Goal: Information Seeking & Learning: Learn about a topic

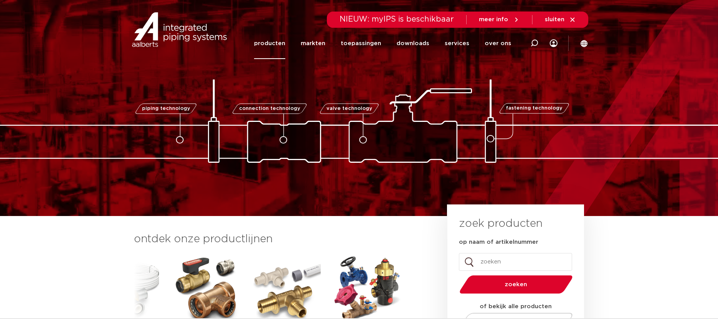
click at [285, 45] on link "producten" at bounding box center [269, 43] width 31 height 31
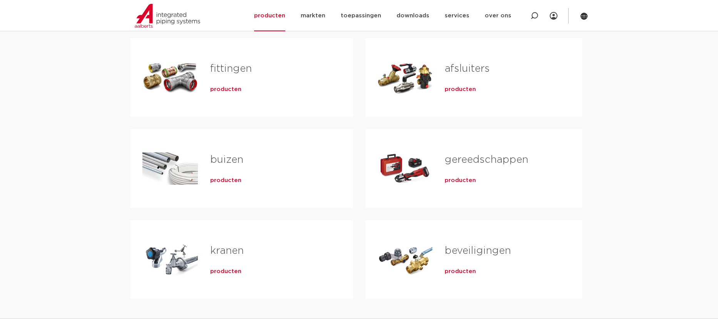
scroll to position [154, 0]
click at [226, 90] on span "producten" at bounding box center [225, 90] width 31 height 8
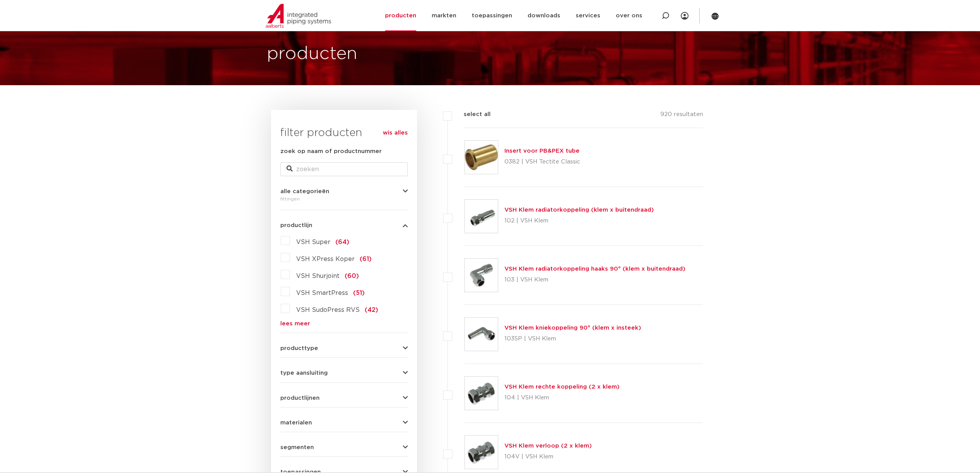
scroll to position [39, 0]
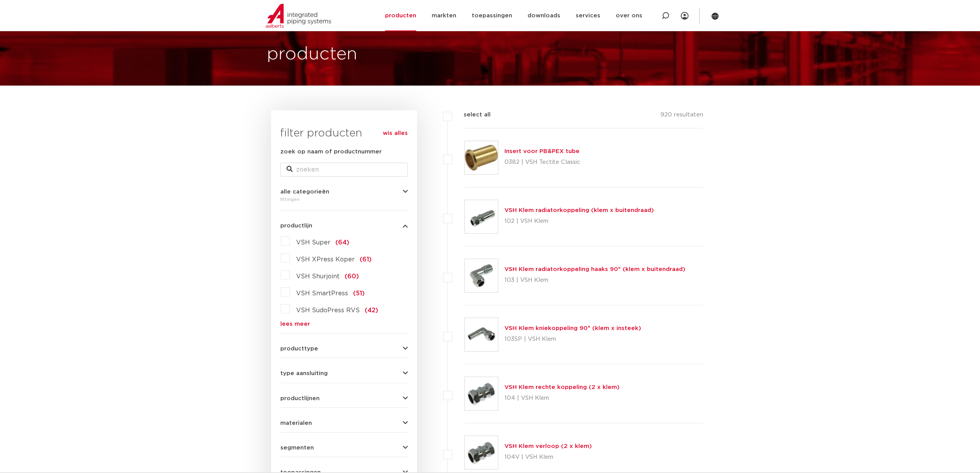
click at [294, 318] on span "producttype" at bounding box center [299, 349] width 38 height 6
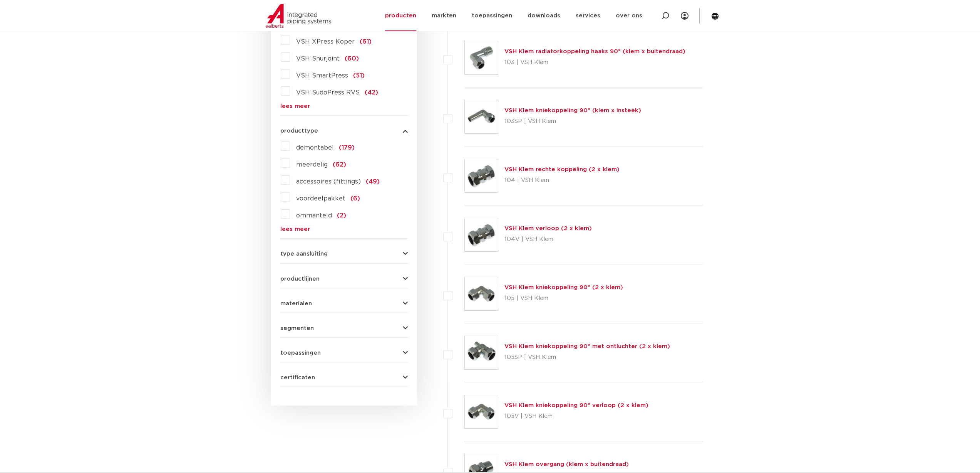
scroll to position [308, 0]
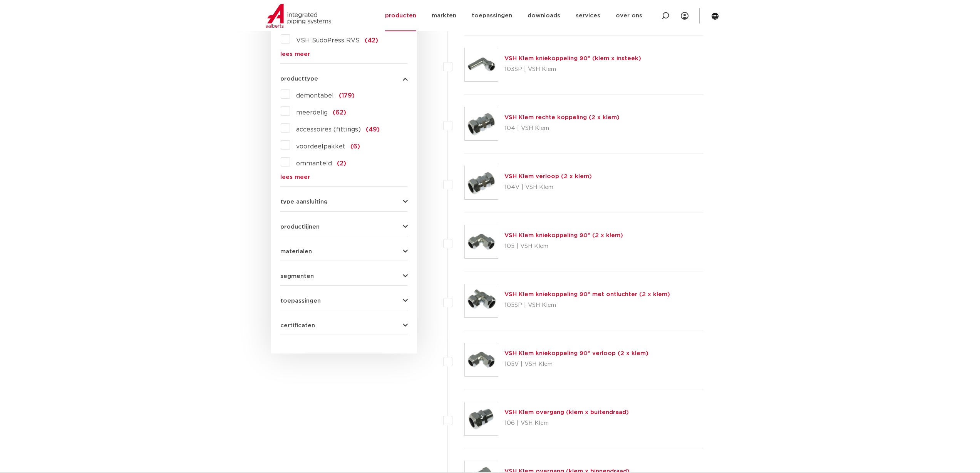
click at [299, 251] on span "materialen" at bounding box center [296, 251] width 32 height 6
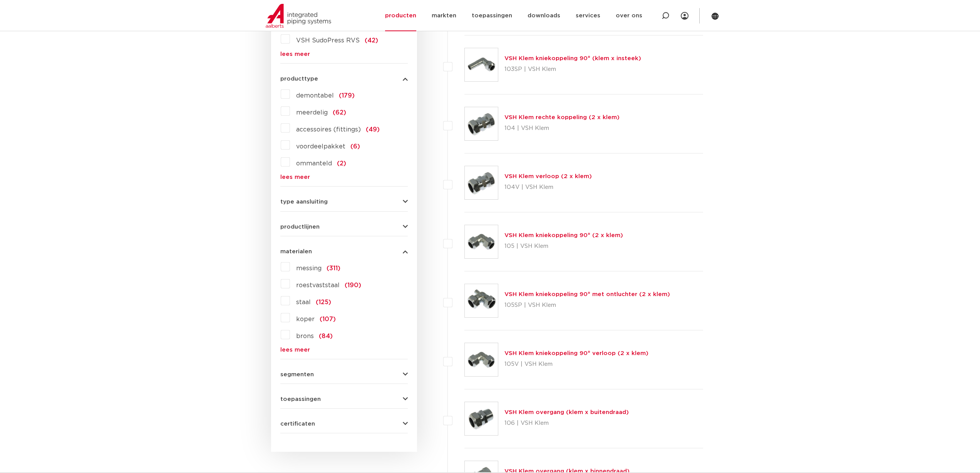
click at [290, 284] on label "roestvaststaal (190)" at bounding box center [325, 283] width 71 height 12
click at [0, 0] on input "roestvaststaal (190)" at bounding box center [0, 0] width 0 height 0
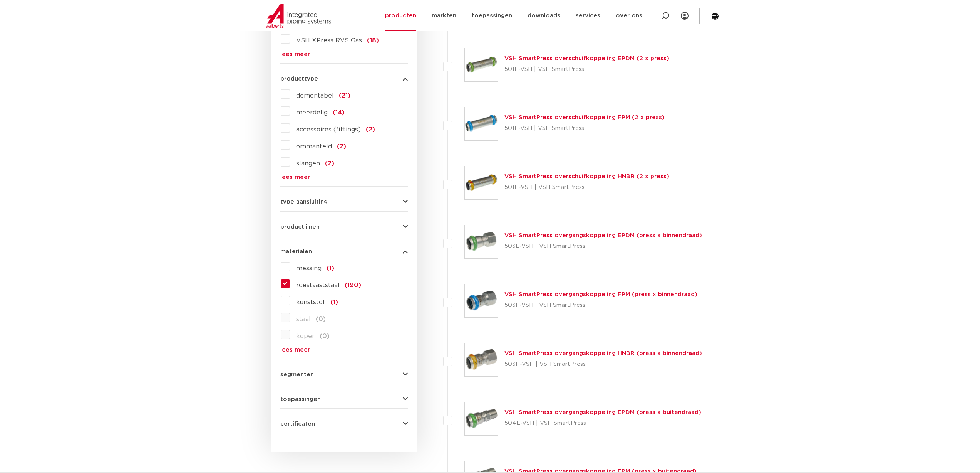
click at [396, 372] on button "segmenten" at bounding box center [344, 374] width 128 height 6
click at [290, 425] on label "scheepsbouw (34)" at bounding box center [323, 423] width 67 height 12
click at [0, 0] on input "scheepsbouw (34)" at bounding box center [0, 0] width 0 height 0
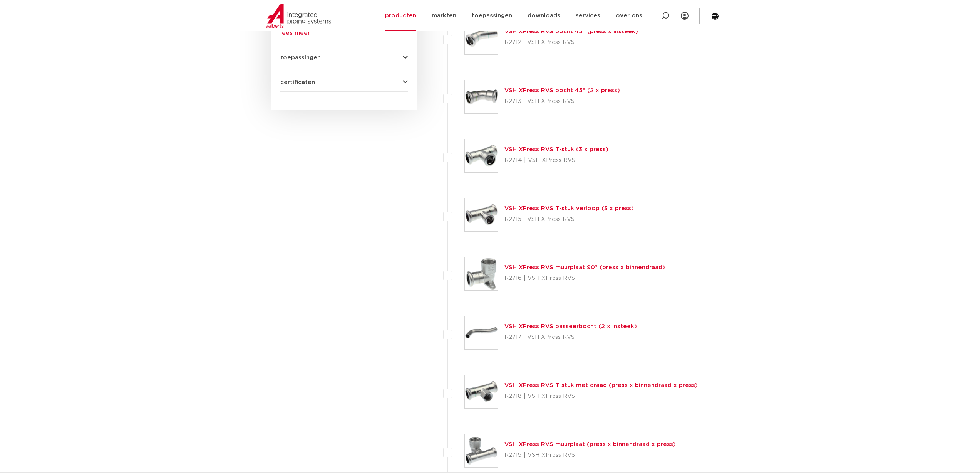
scroll to position [770, 0]
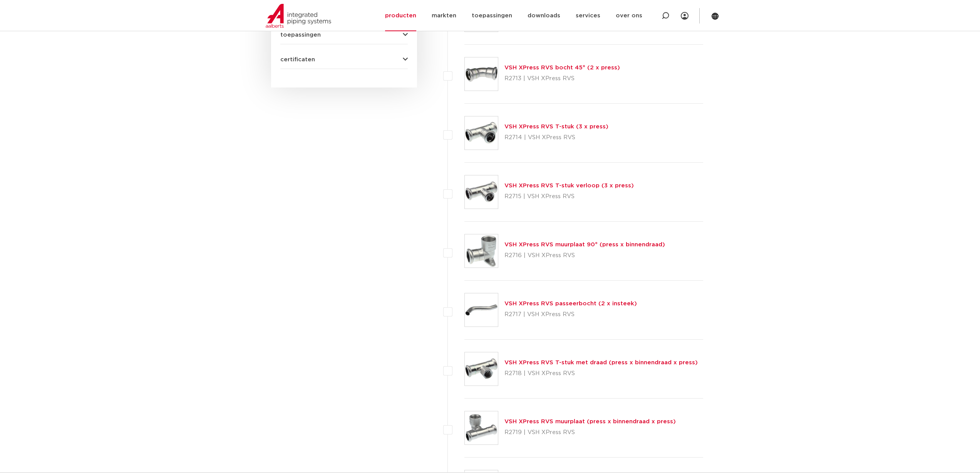
click at [522, 187] on link "VSH XPress RVS T-stuk verloop (3 x press)" at bounding box center [569, 186] width 129 height 6
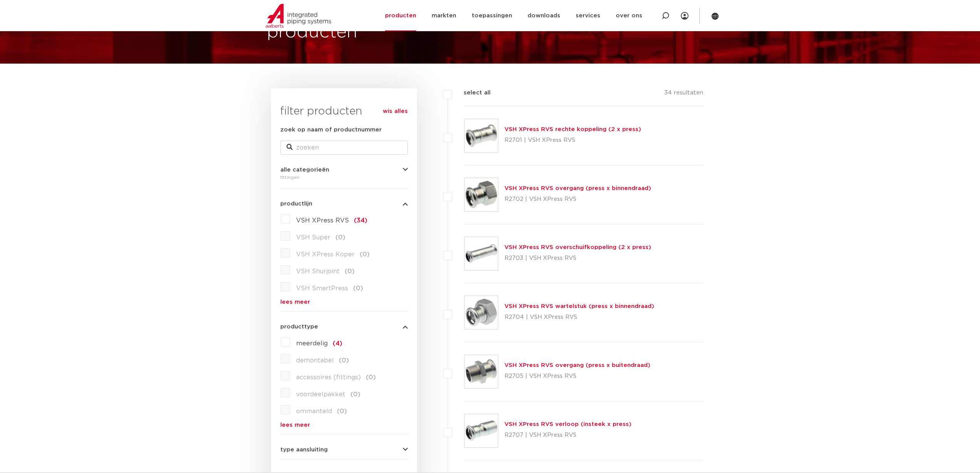
scroll to position [77, 0]
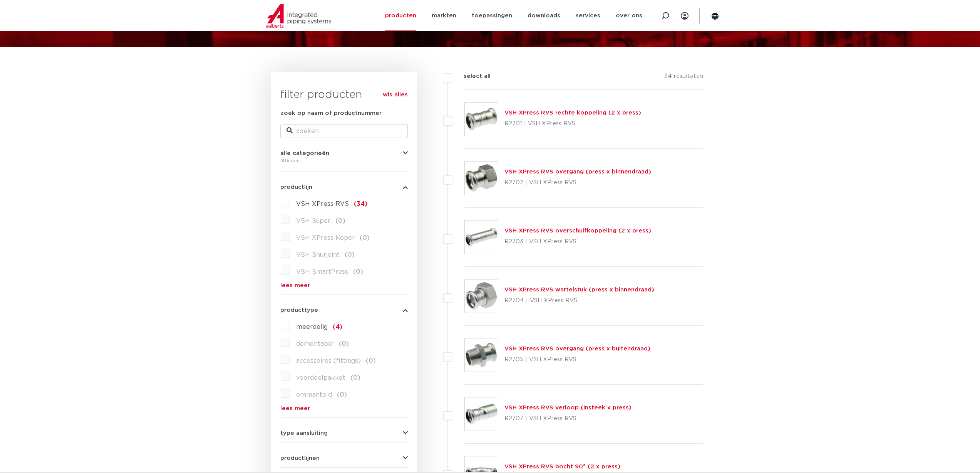
click at [520, 349] on link "VSH XPress RVS overgang (press x buitendraad)" at bounding box center [578, 349] width 146 height 6
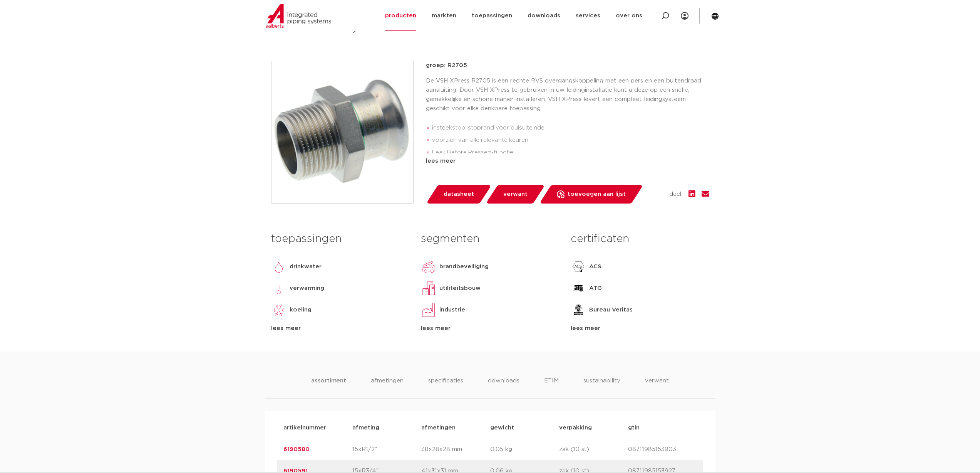
scroll to position [116, 0]
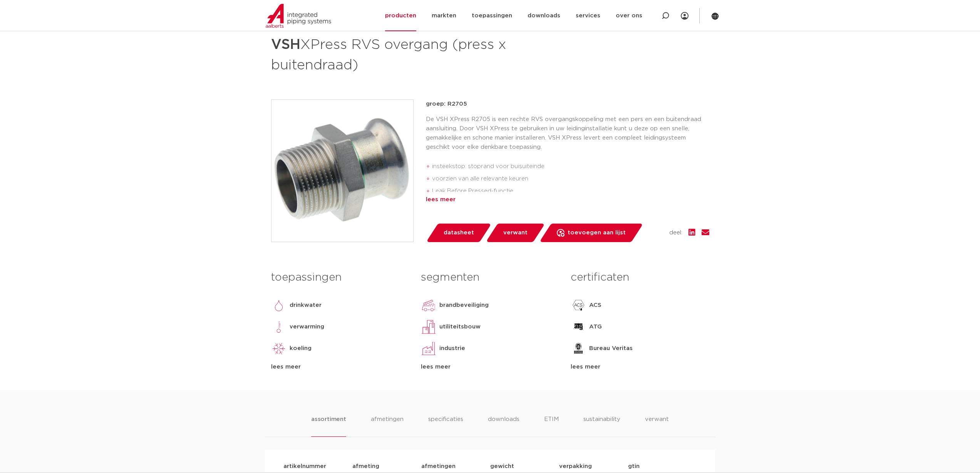
click at [450, 200] on div "lees meer" at bounding box center [568, 199] width 284 height 9
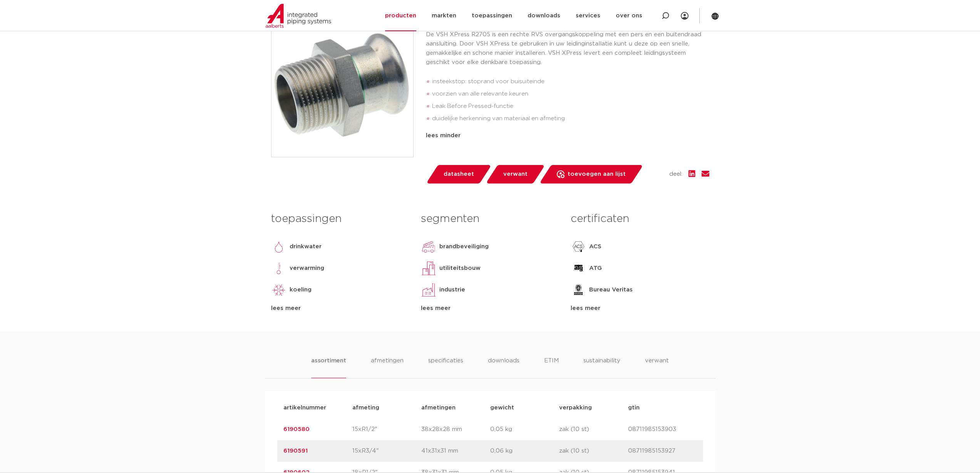
scroll to position [77, 0]
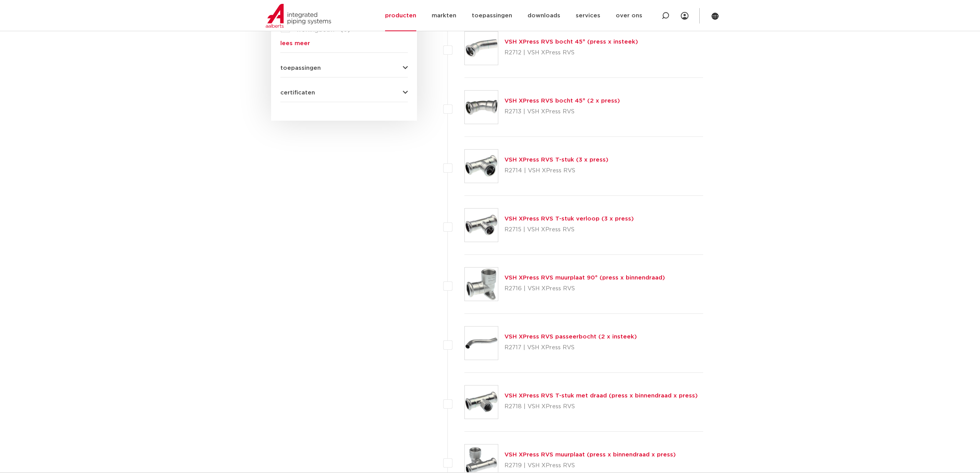
scroll to position [693, 0]
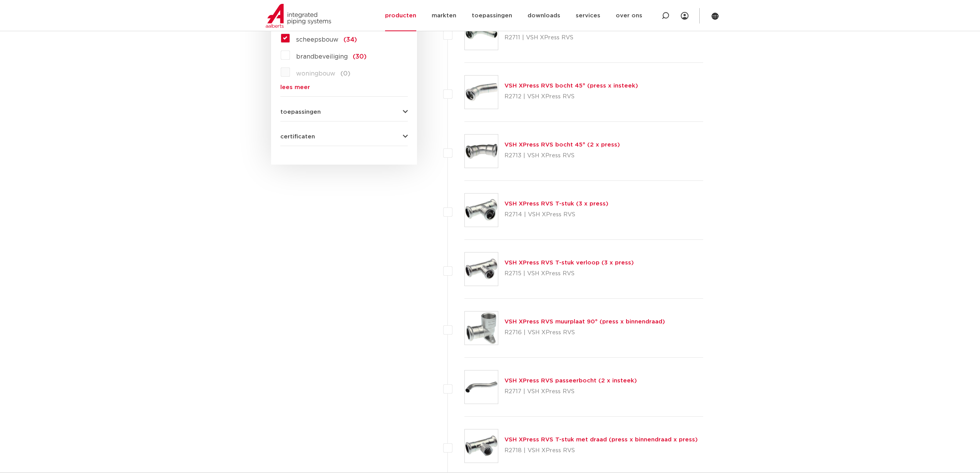
click at [549, 264] on link "VSH XPress RVS T-stuk verloop (3 x press)" at bounding box center [569, 263] width 129 height 6
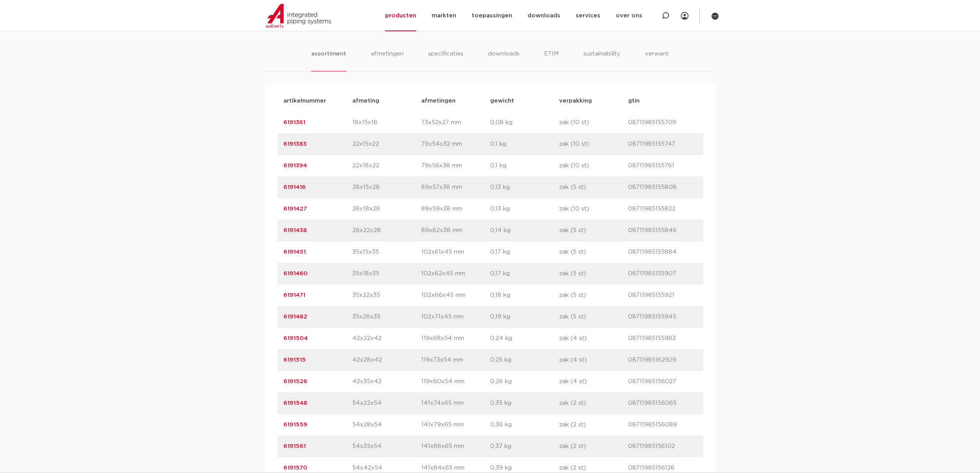
click at [302, 298] on link "6191471" at bounding box center [295, 295] width 22 height 6
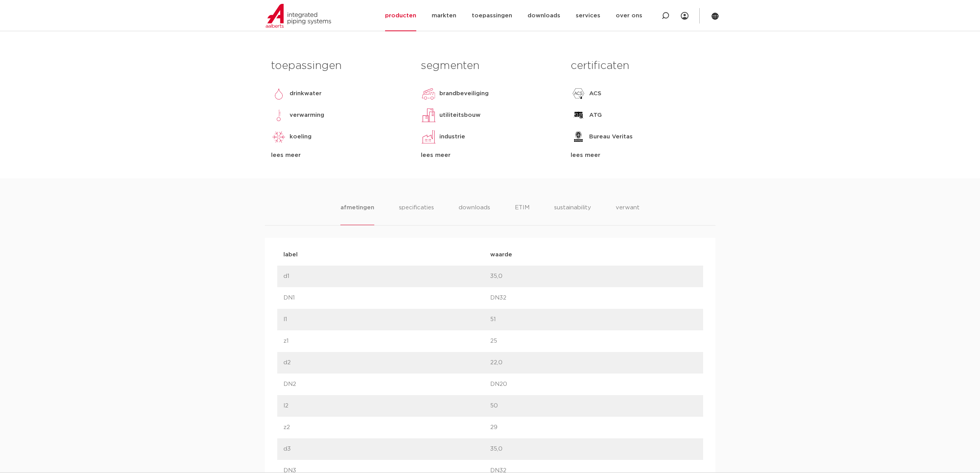
scroll to position [312, 0]
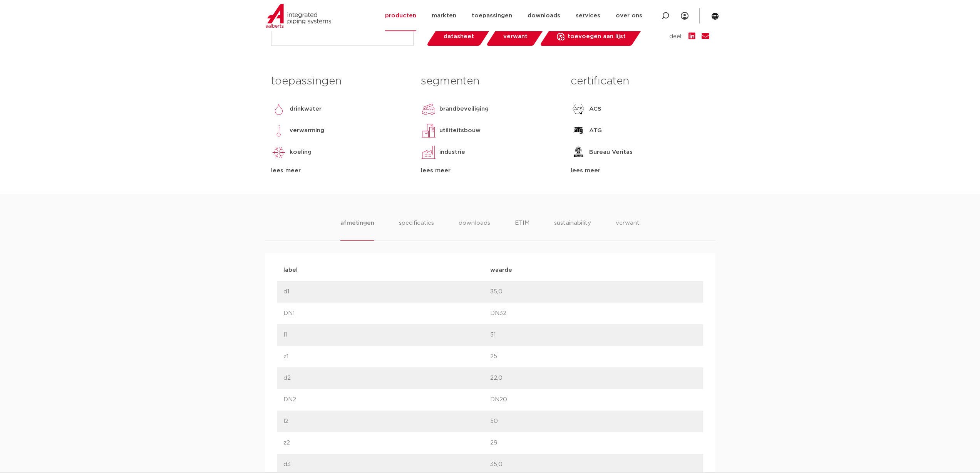
click at [457, 222] on ul "afmetingen specificaties downloads ETIM sustainability verwant" at bounding box center [490, 229] width 299 height 22
click at [472, 223] on li "downloads" at bounding box center [474, 229] width 32 height 22
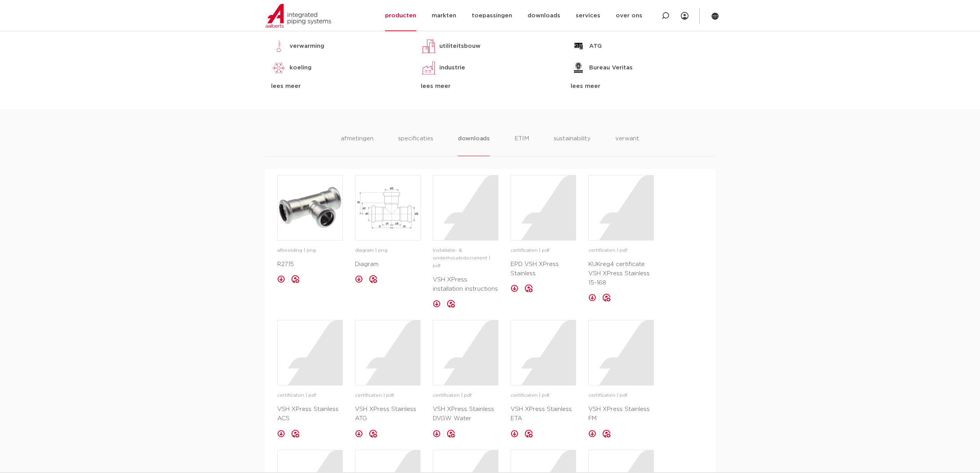
scroll to position [273, 0]
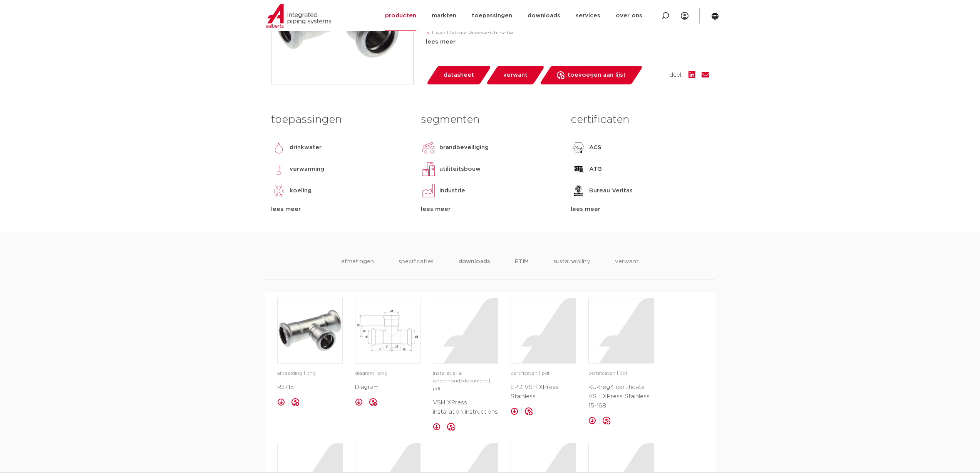
click at [526, 264] on li "ETIM" at bounding box center [522, 268] width 14 height 22
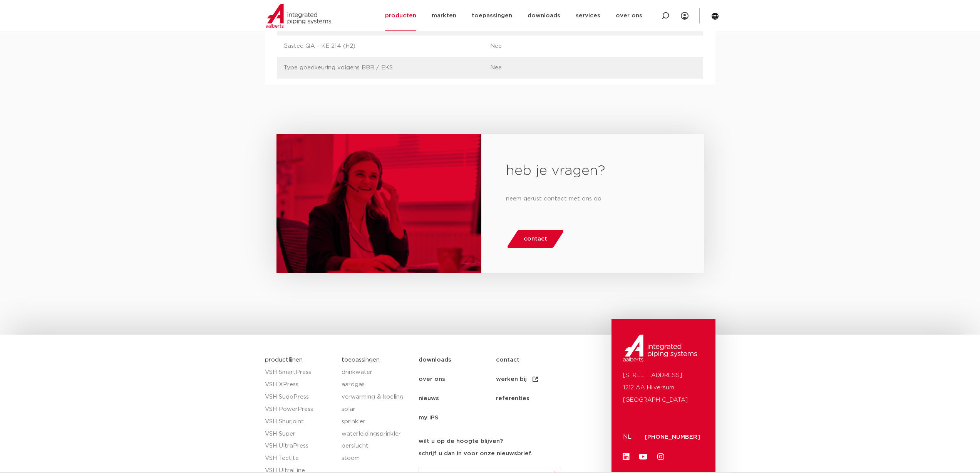
scroll to position [2338, 0]
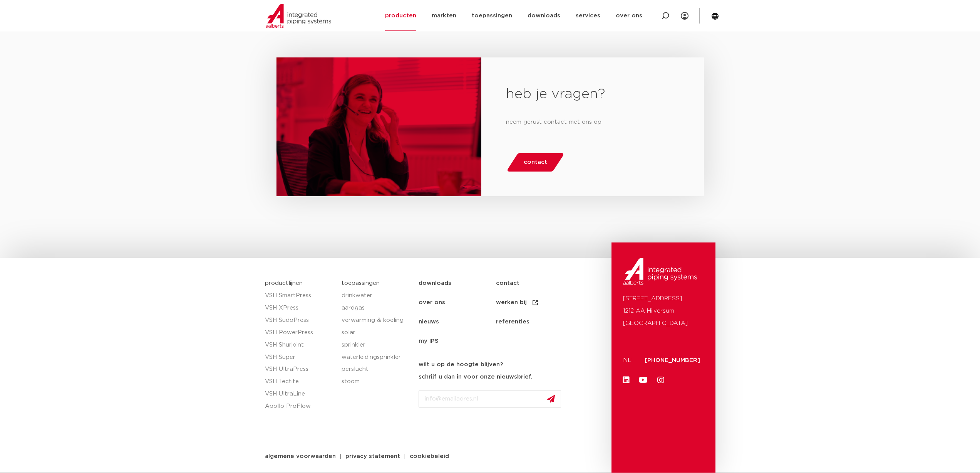
click at [438, 280] on link "downloads" at bounding box center [457, 283] width 77 height 19
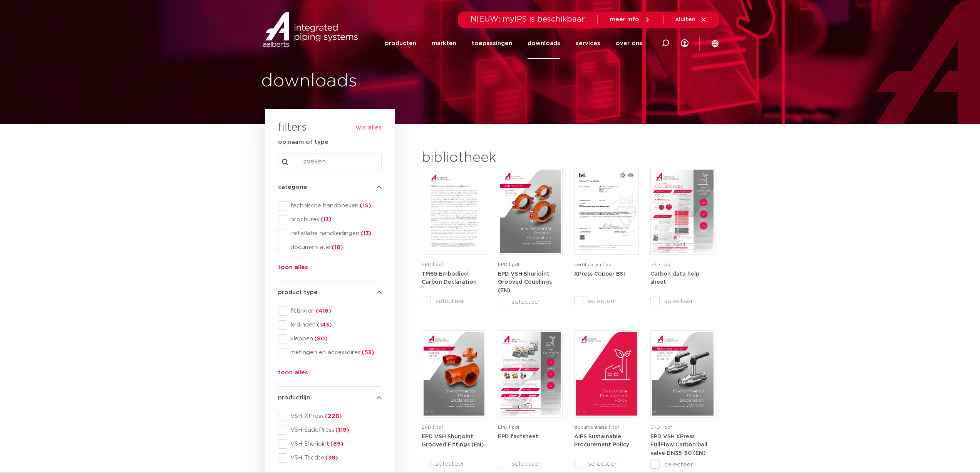
click at [354, 160] on input "Search content" at bounding box center [330, 161] width 104 height 17
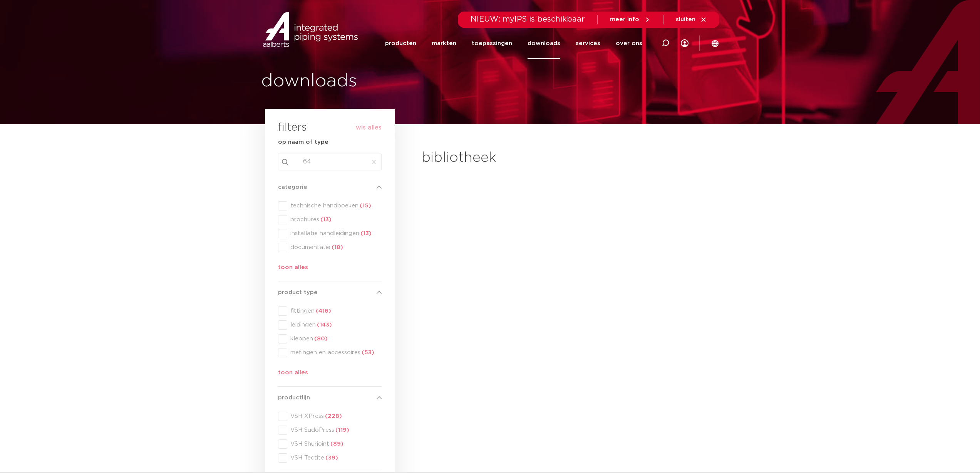
type input "6"
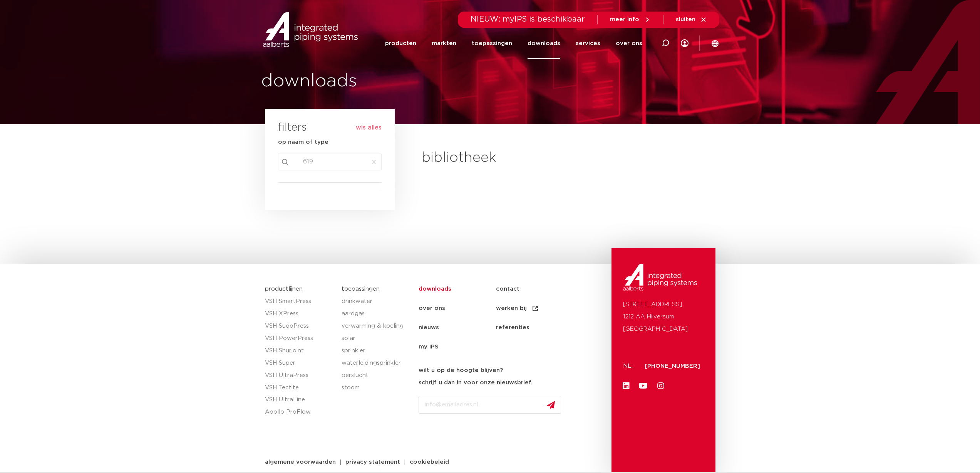
type input "6491"
click at [379, 162] on button "Clear" at bounding box center [374, 161] width 14 height 17
click at [408, 40] on link "producten" at bounding box center [400, 43] width 31 height 31
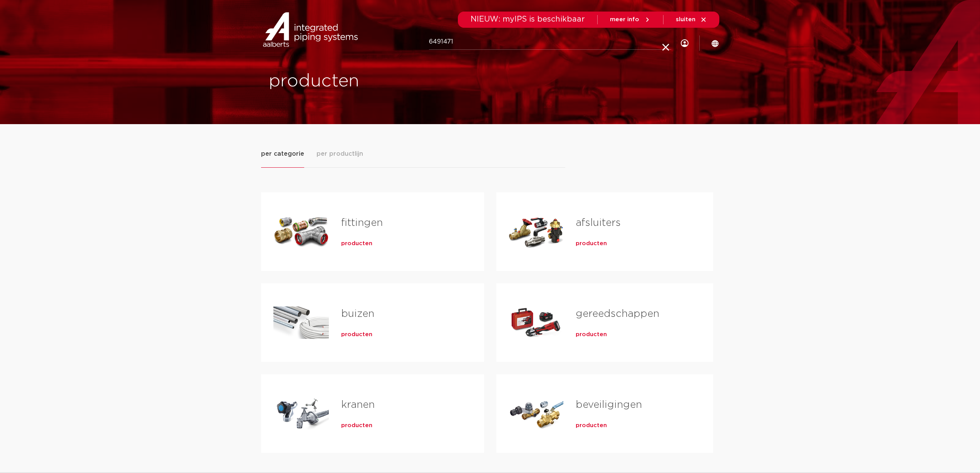
type input "6491471"
click button "Zoeken" at bounding box center [0, 0] width 0 height 0
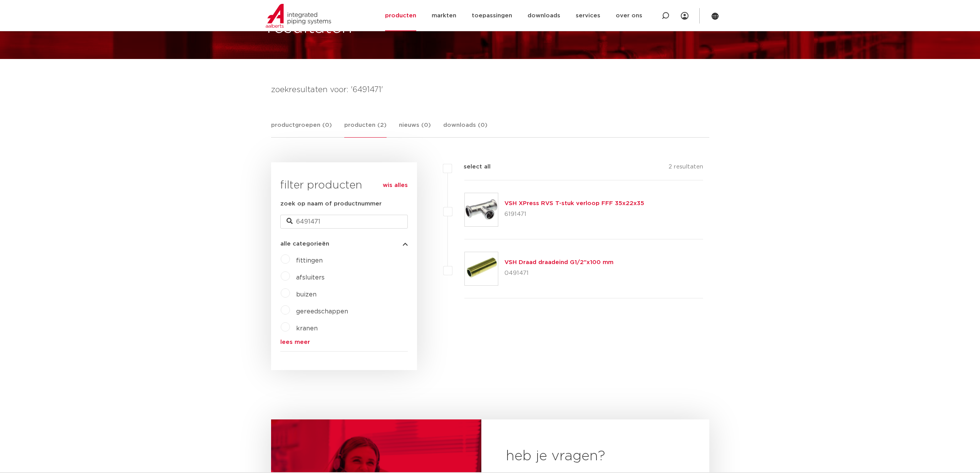
scroll to position [65, 0]
click at [523, 206] on link "VSH XPress RVS T-stuk verloop FFF 35x22x35" at bounding box center [575, 204] width 140 height 6
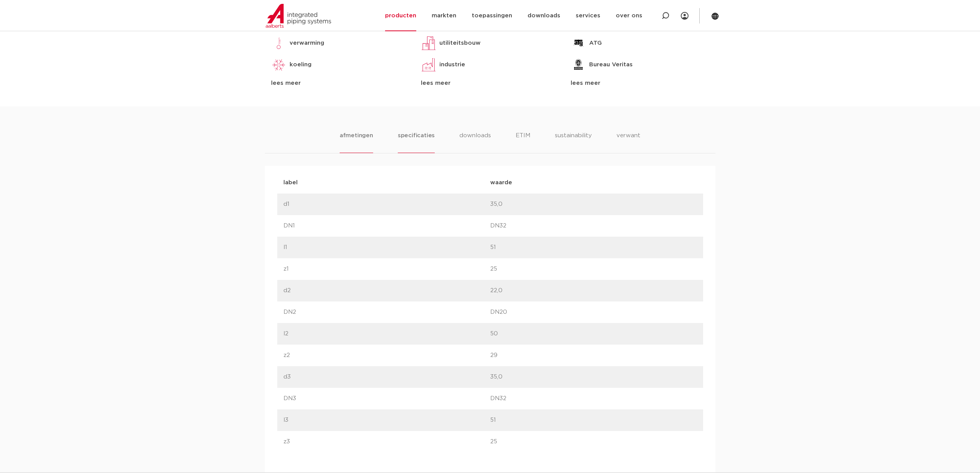
scroll to position [424, 0]
click at [468, 135] on li "downloads" at bounding box center [474, 143] width 32 height 22
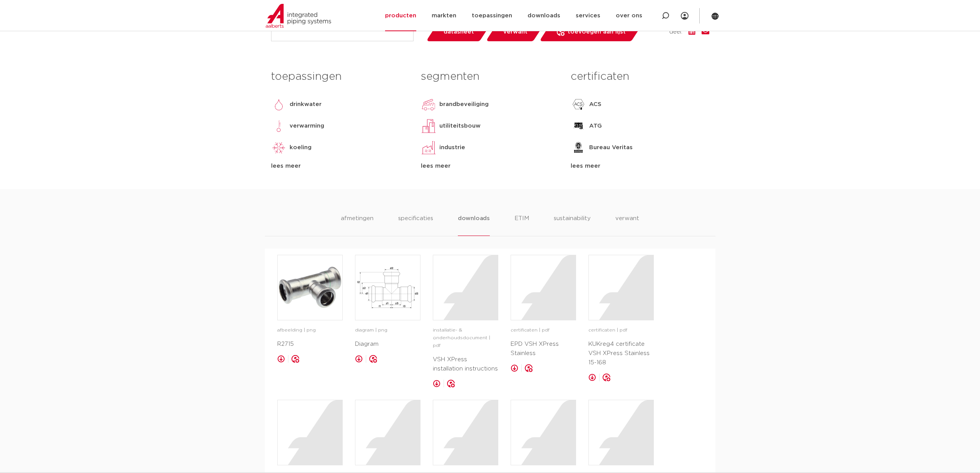
scroll to position [338, 0]
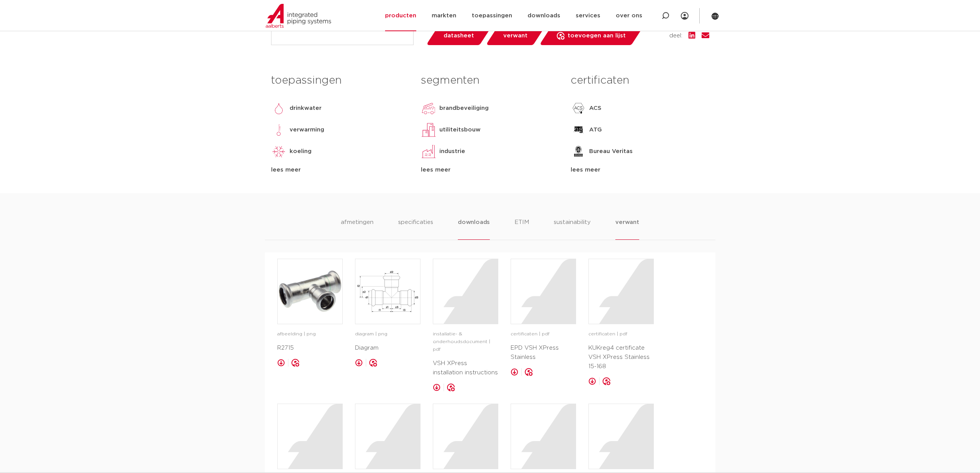
click at [621, 220] on li "verwant" at bounding box center [628, 229] width 24 height 22
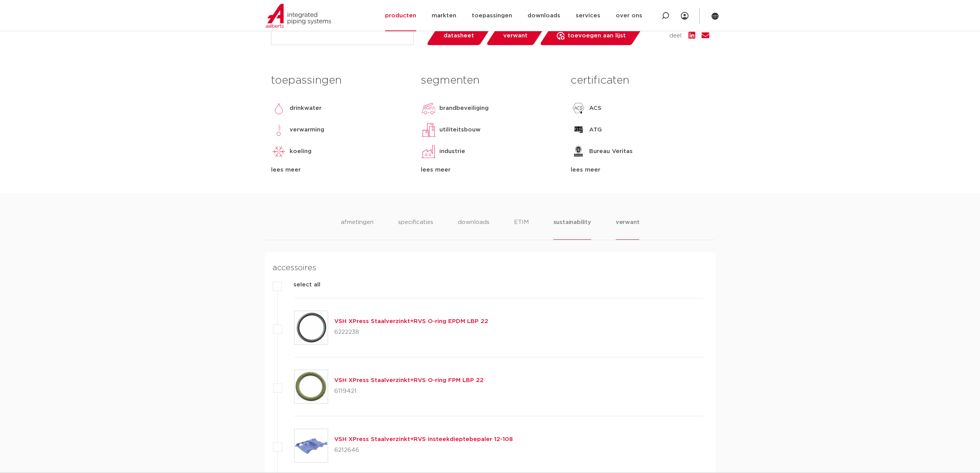
click at [568, 223] on li "sustainability" at bounding box center [573, 229] width 38 height 22
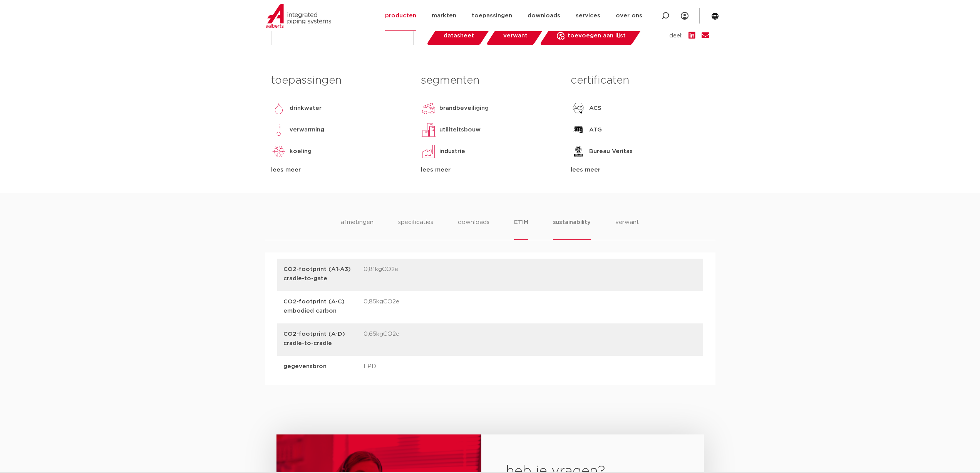
click at [524, 223] on li "ETIM" at bounding box center [521, 229] width 14 height 22
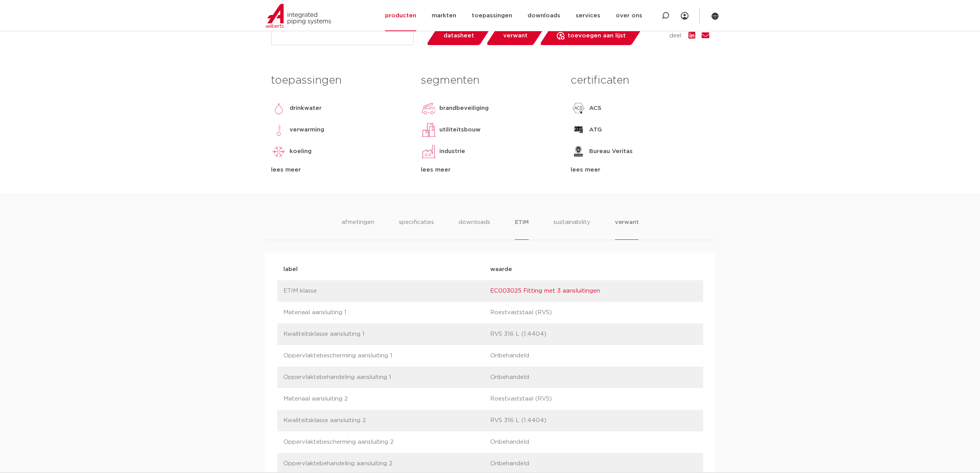
click at [619, 224] on li "verwant" at bounding box center [627, 229] width 24 height 22
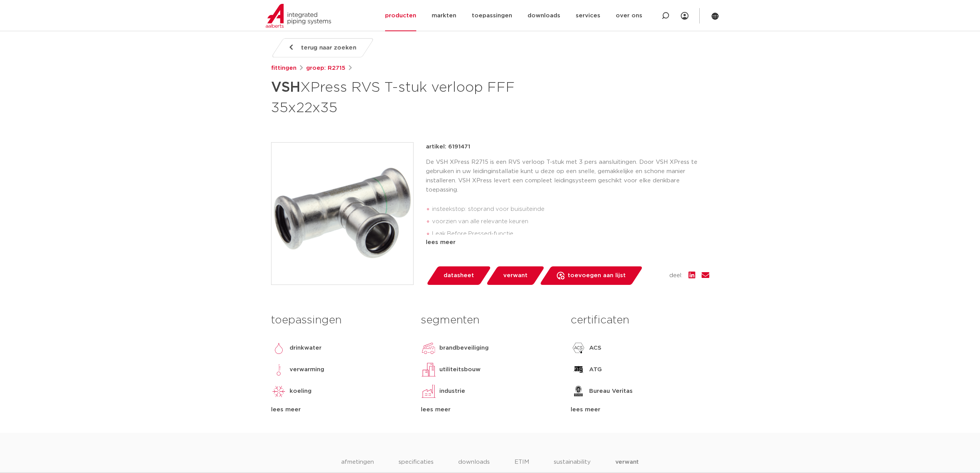
scroll to position [0, 0]
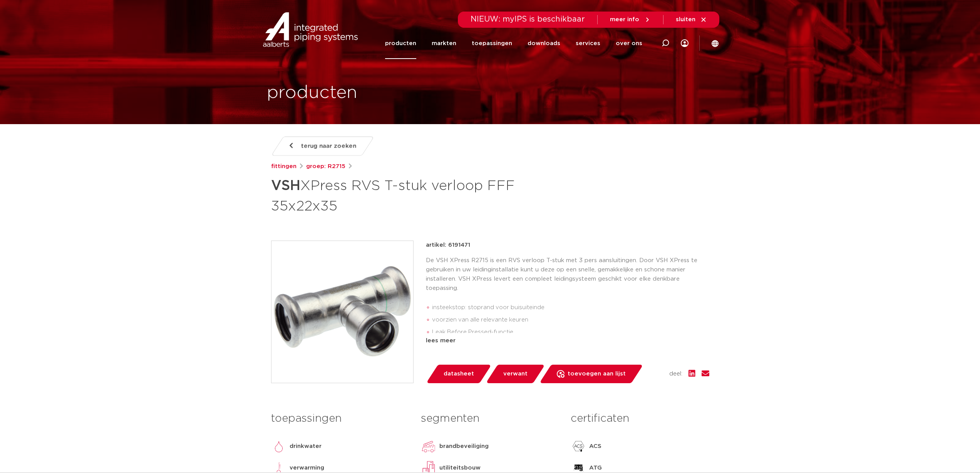
drag, startPoint x: 447, startPoint y: 242, endPoint x: 469, endPoint y: 244, distance: 22.1
click p "artikel: 6191471"
copy p "6191471"
click link "producten"
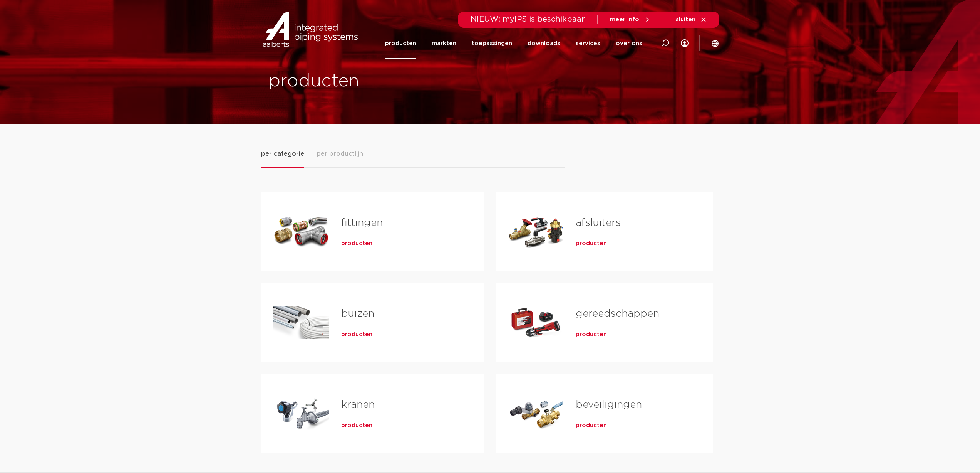
click at [356, 315] on link "buizen" at bounding box center [357, 314] width 33 height 10
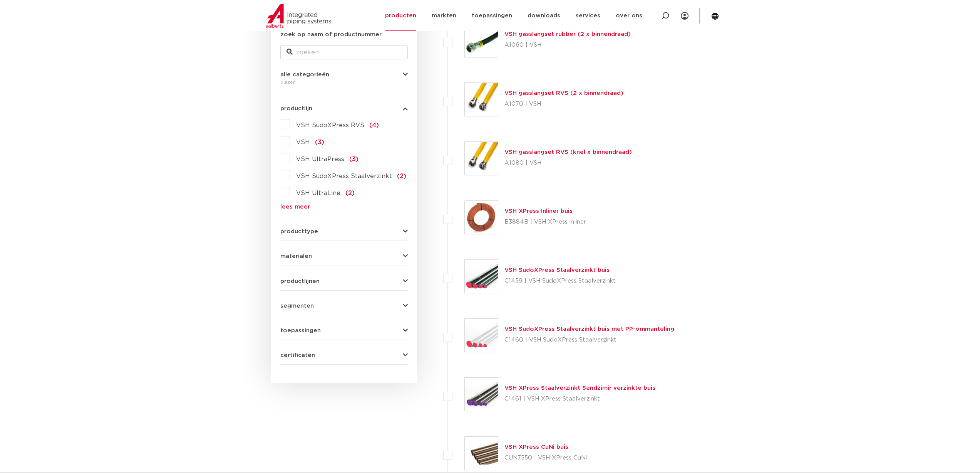
scroll to position [103, 0]
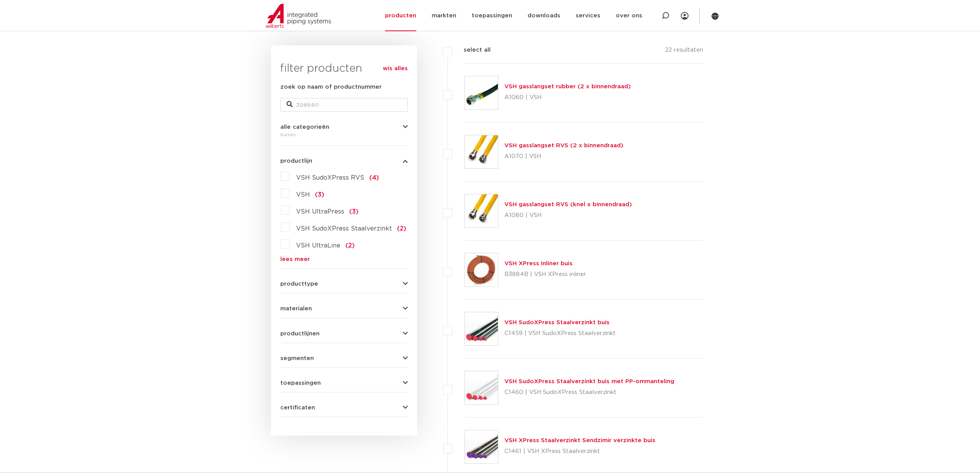
click at [356, 308] on button "materialen" at bounding box center [344, 308] width 128 height 6
click at [290, 361] on label "roestvaststaal (6)" at bounding box center [322, 358] width 64 height 12
click at [0, 0] on input "roestvaststaal (6)" at bounding box center [0, 0] width 0 height 0
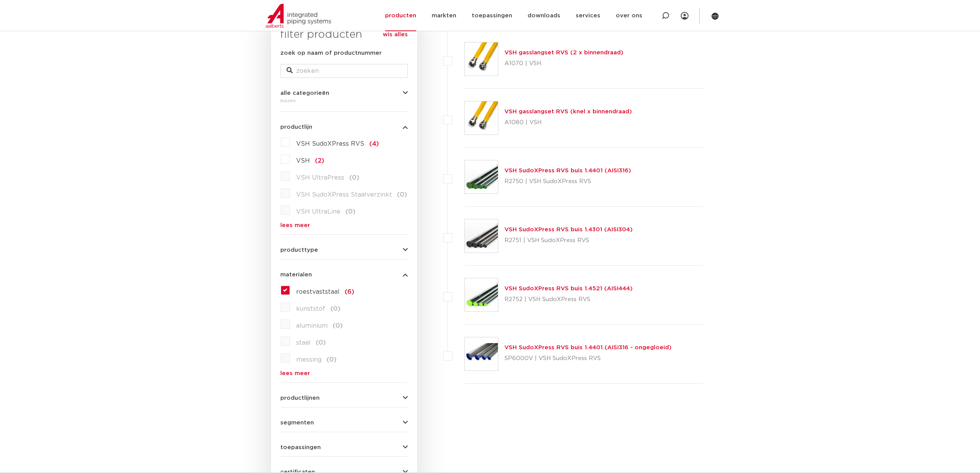
scroll to position [102, 0]
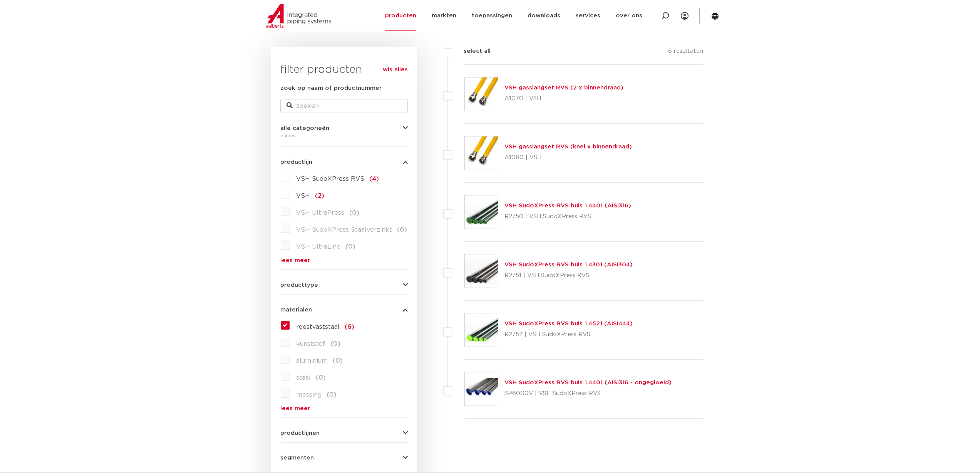
click at [561, 206] on link "VSH SudoXPress RVS buis 1.4401 (AISI316)" at bounding box center [568, 206] width 127 height 6
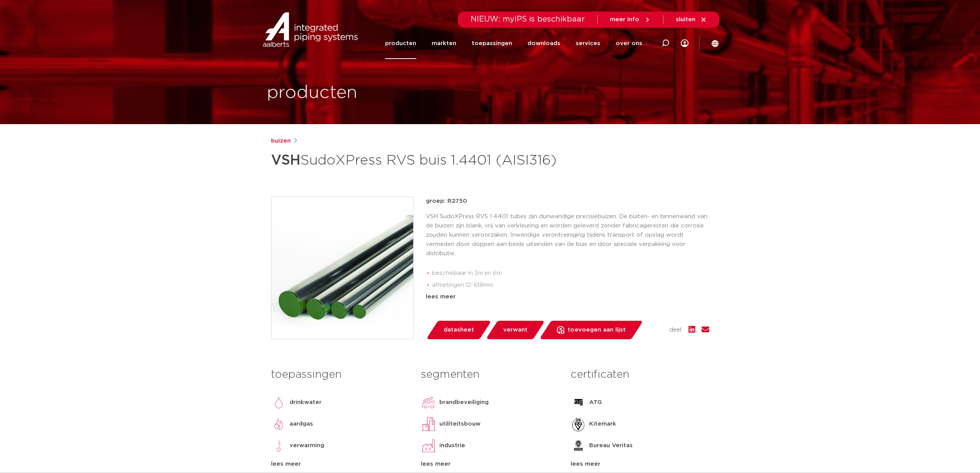
drag, startPoint x: 370, startPoint y: 268, endPoint x: 561, endPoint y: 241, distance: 192.5
click at [561, 241] on p "VSH SudoXPress RVS 1.4401 tubes zijn dunwandige precisiebuizen. De buiten- en b…" at bounding box center [568, 235] width 284 height 46
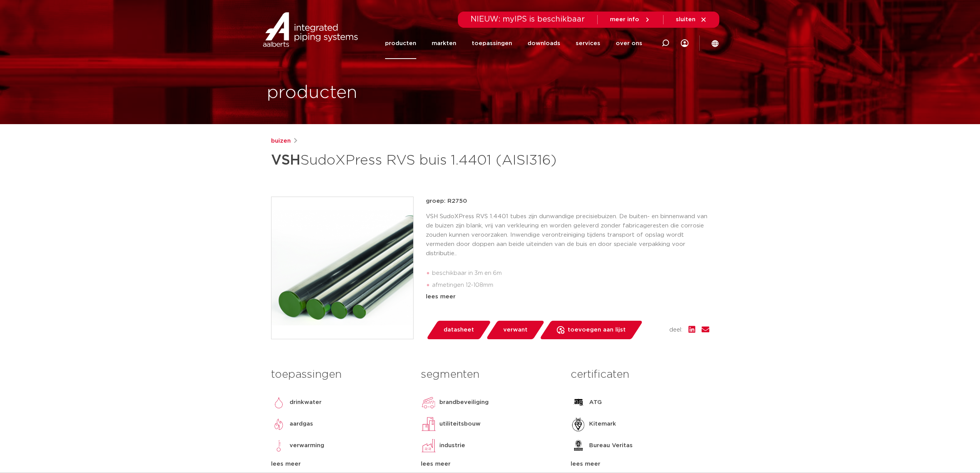
click at [460, 336] on span "datasheet" at bounding box center [459, 330] width 30 height 12
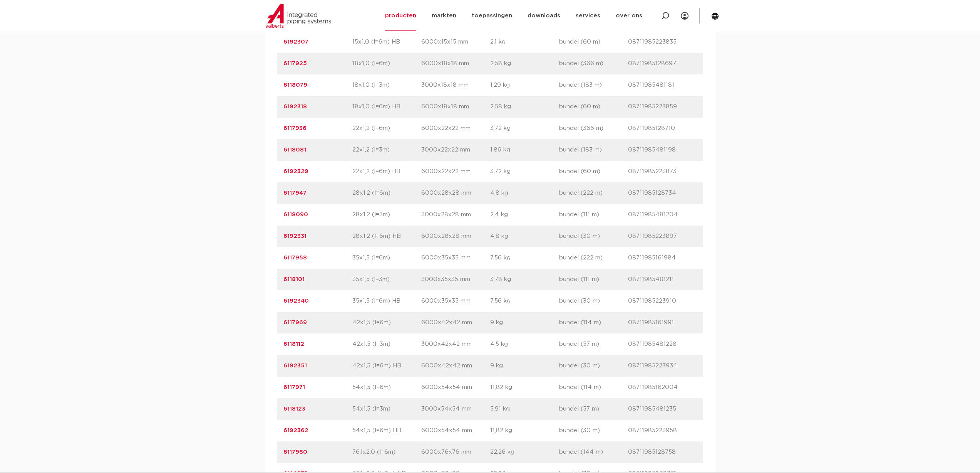
scroll to position [616, 0]
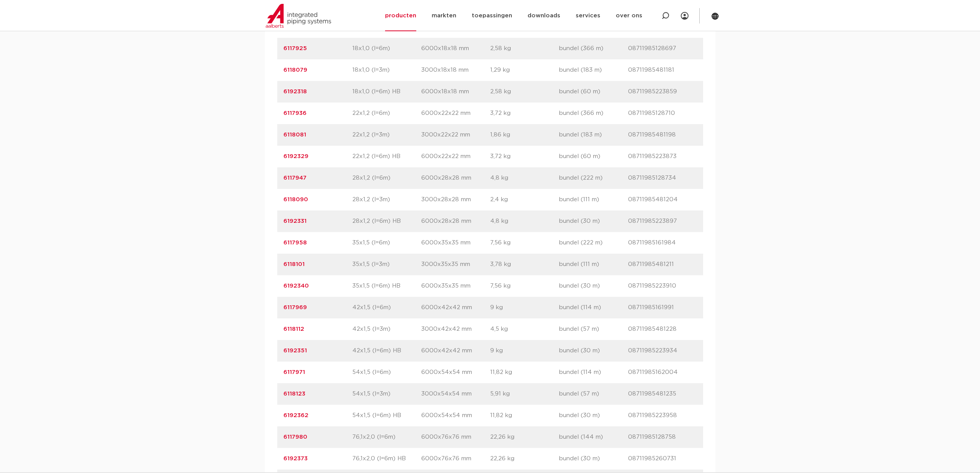
drag, startPoint x: 309, startPoint y: 262, endPoint x: 278, endPoint y: 267, distance: 31.2
click at [278, 253] on div "artikelnummer 6117958 afmeting 35x1,5 (l=6m) afmetingen 6000x35x35 mm gewicht 7…" at bounding box center [490, 243] width 426 height 22
copy link "6117958"
click at [572, 269] on p "bundel (111 m)" at bounding box center [593, 264] width 69 height 9
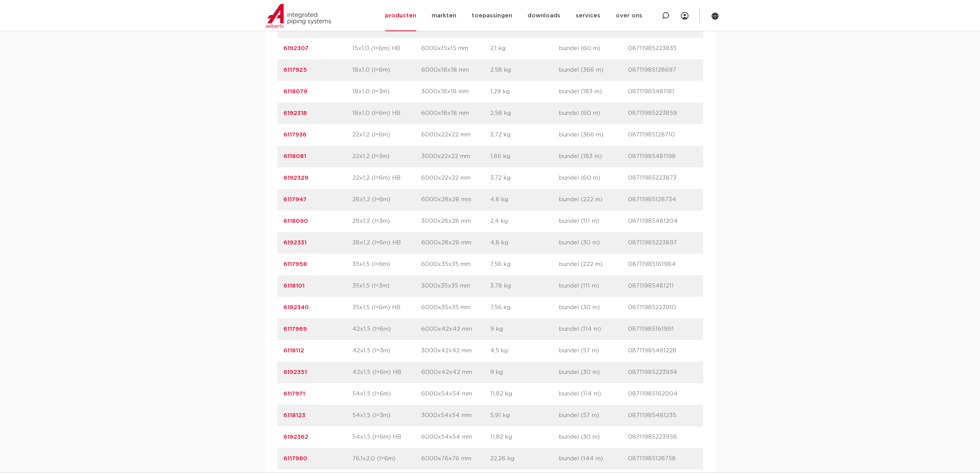
scroll to position [578, 0]
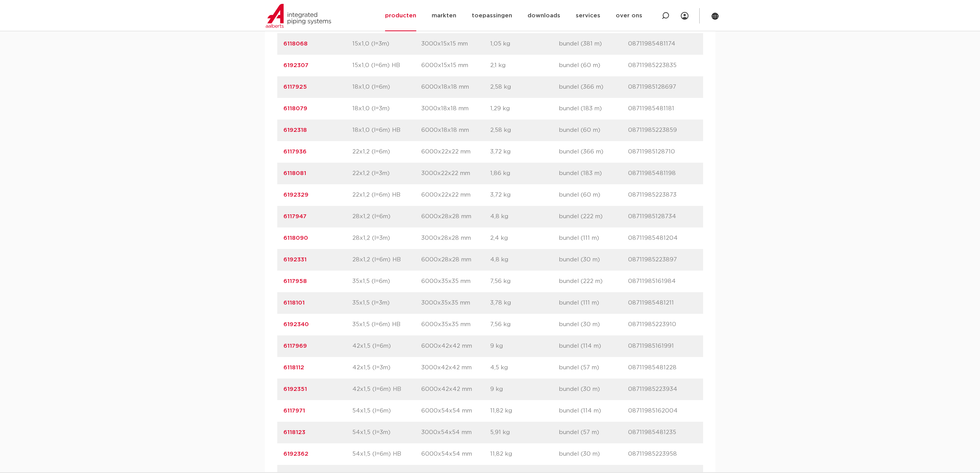
drag, startPoint x: 311, startPoint y: 191, endPoint x: 278, endPoint y: 192, distance: 32.8
click at [278, 184] on div "artikelnummer 6118081 afmeting 22x1,2 (l=3m) afmetingen 3000x22x22 mm gewicht 1…" at bounding box center [490, 174] width 426 height 22
copy link "6118081"
drag, startPoint x: 318, startPoint y: 213, endPoint x: 296, endPoint y: 213, distance: 22.0
click at [296, 200] on p "6192329" at bounding box center [318, 194] width 69 height 9
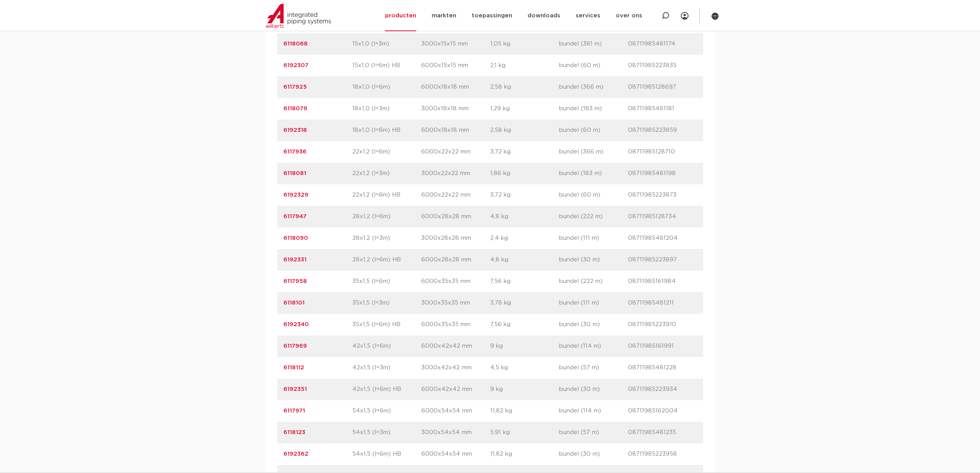
drag, startPoint x: 309, startPoint y: 171, endPoint x: 285, endPoint y: 173, distance: 24.3
click at [285, 156] on p "6117936" at bounding box center [318, 151] width 69 height 9
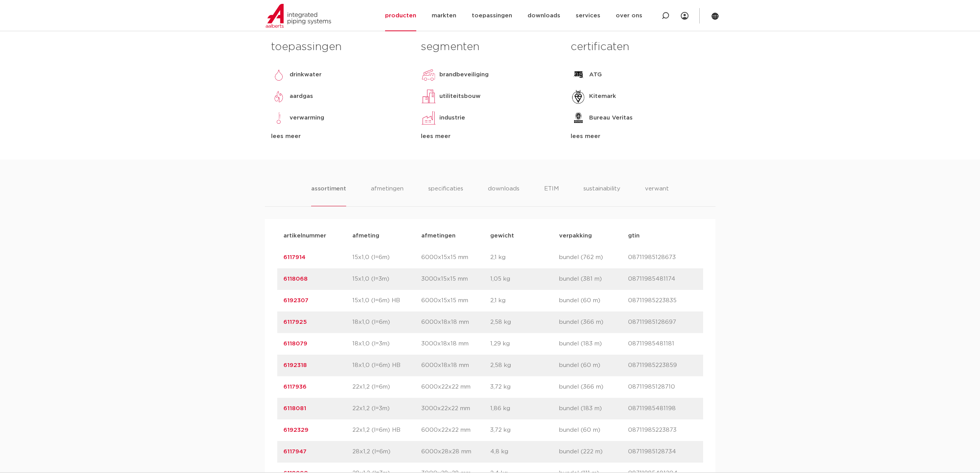
scroll to position [457, 0]
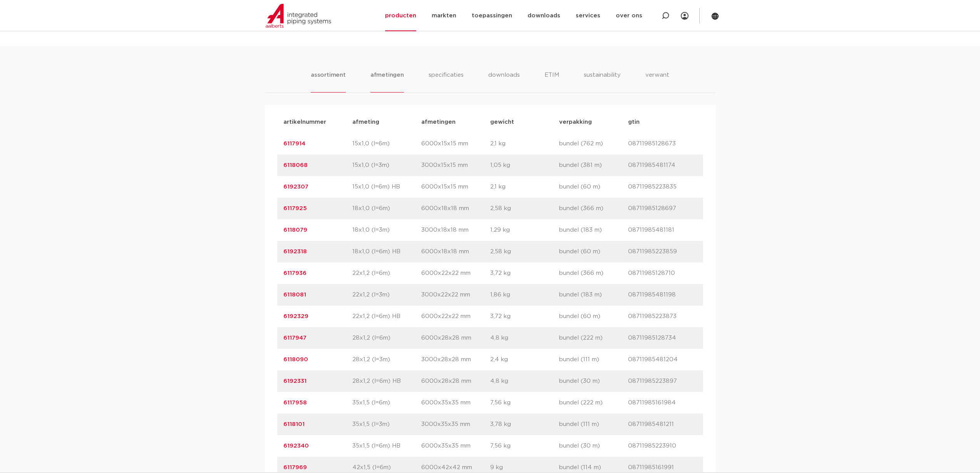
click at [395, 92] on li "afmetingen" at bounding box center [388, 81] width 34 height 22
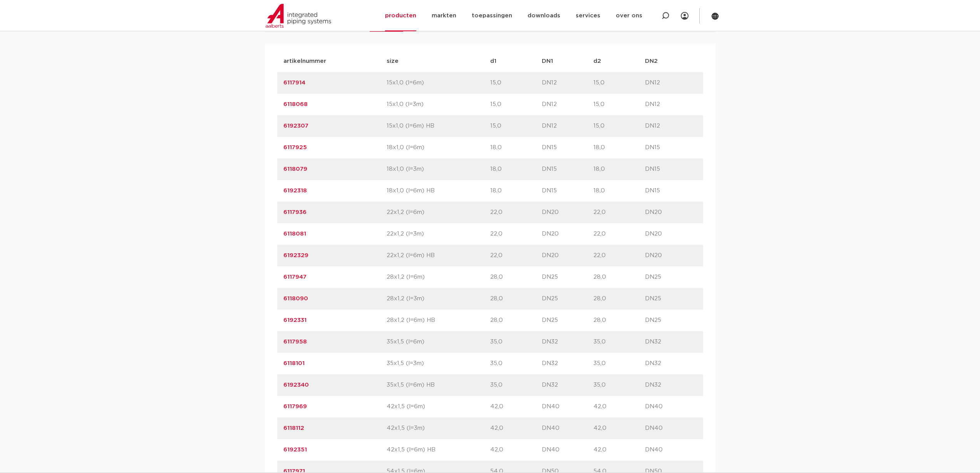
scroll to position [534, 0]
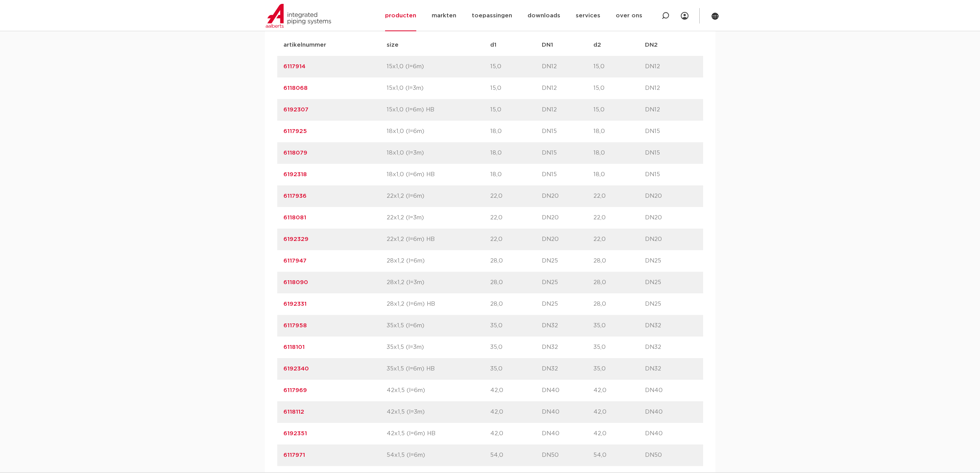
drag, startPoint x: 312, startPoint y: 215, endPoint x: 281, endPoint y: 214, distance: 30.4
click at [281, 207] on div "artikelnummer 6117936 size 22x1,2 (l=6m)" at bounding box center [490, 196] width 426 height 22
copy link "6117936"
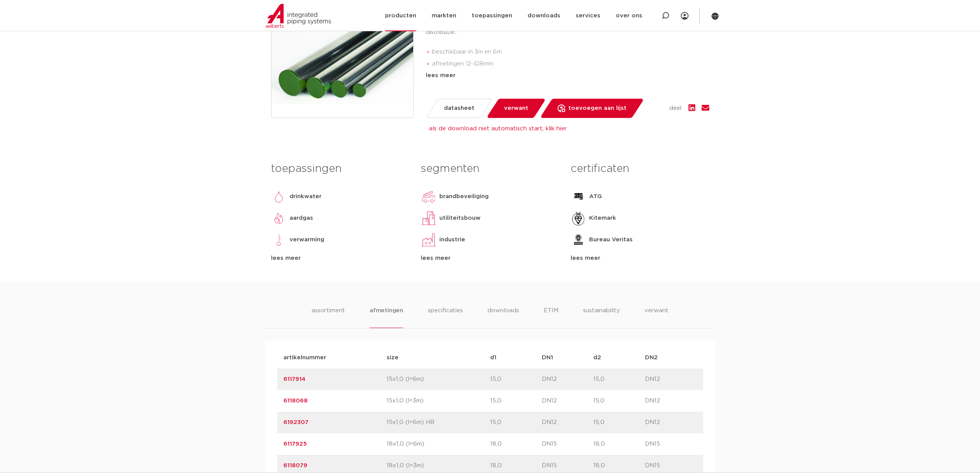
scroll to position [148, 0]
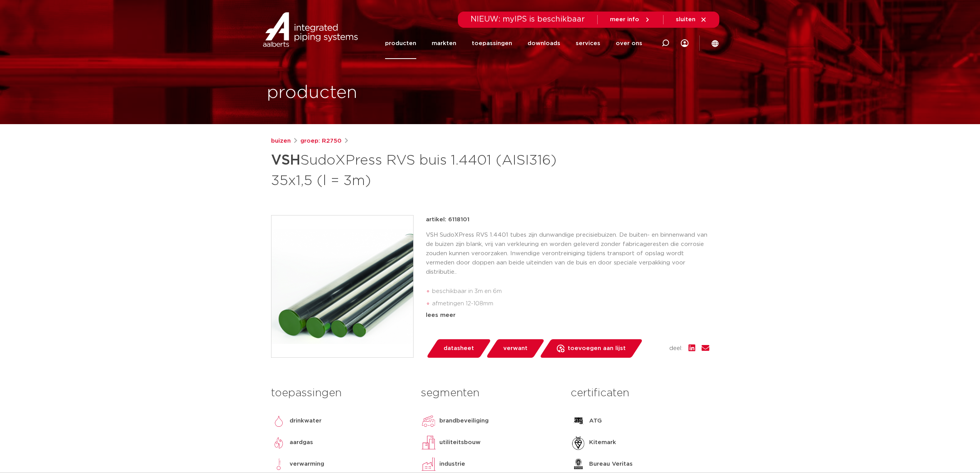
drag, startPoint x: 448, startPoint y: 218, endPoint x: 472, endPoint y: 222, distance: 23.3
click at [473, 220] on div "artikel: 6118101" at bounding box center [568, 219] width 284 height 9
copy p "6118101"
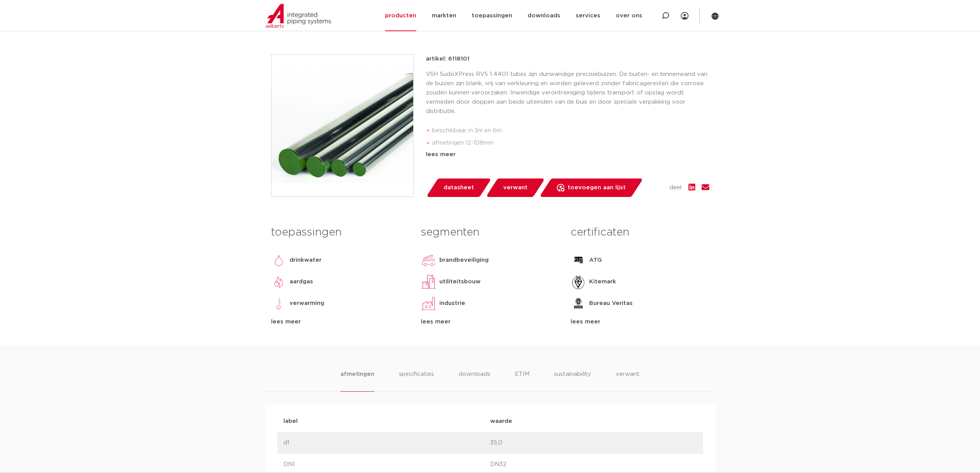
scroll to position [231, 0]
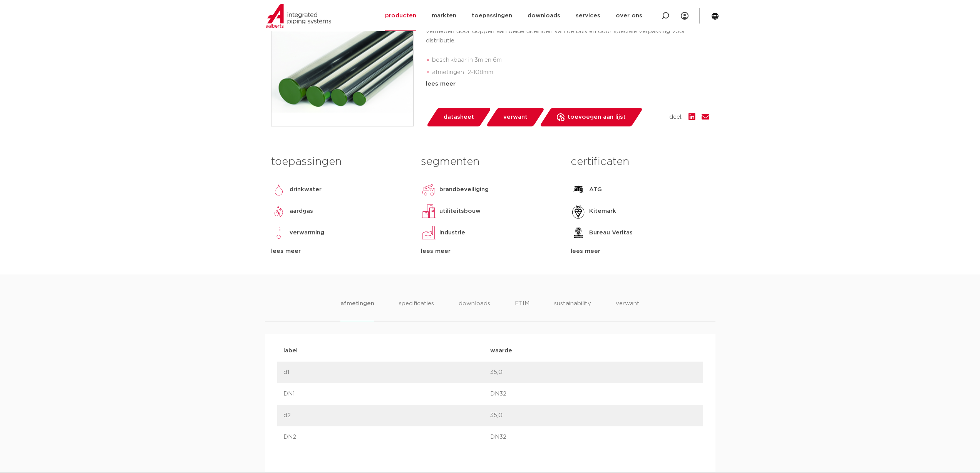
click at [450, 117] on span "datasheet" at bounding box center [459, 117] width 30 height 12
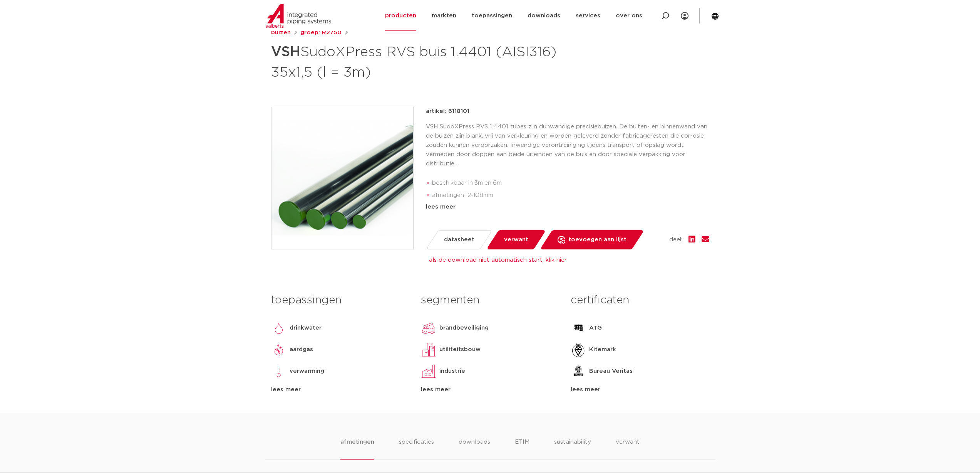
scroll to position [116, 0]
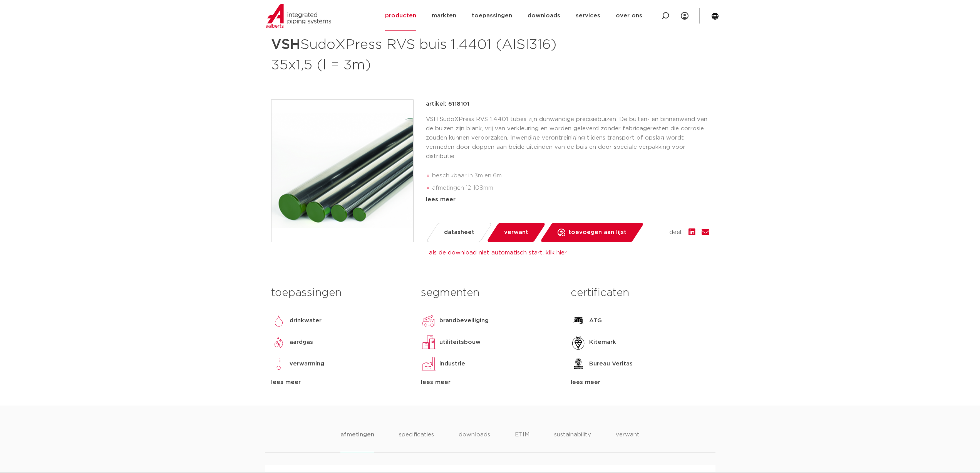
click at [453, 233] on span "datasheet" at bounding box center [459, 232] width 30 height 12
